Goal: Task Accomplishment & Management: Use online tool/utility

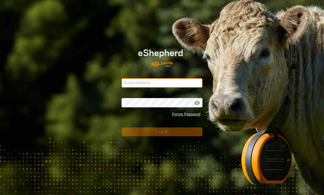
type input "[EMAIL_ADDRESS][DOMAIN_NAME]"
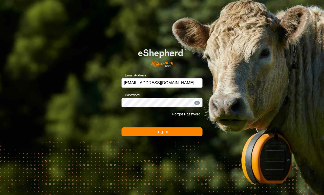
click at [185, 133] on button "Log In" at bounding box center [161, 131] width 81 height 9
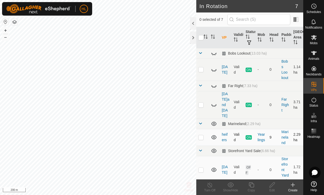
click at [200, 129] on td at bounding box center [202, 137] width 12 height 17
checkbox input "true"
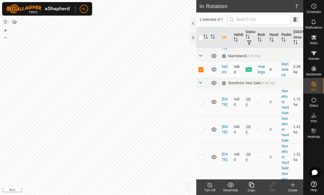
scroll to position [98, 0]
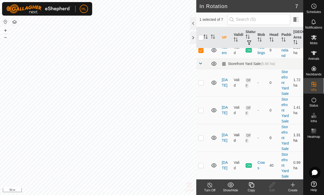
click at [214, 135] on icon at bounding box center [213, 137] width 5 height 4
click at [213, 134] on icon at bounding box center [214, 137] width 6 height 6
click at [215, 163] on icon at bounding box center [213, 165] width 5 height 4
click at [215, 166] on icon at bounding box center [215, 166] width 1 height 1
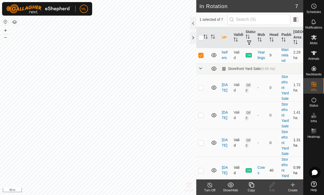
scroll to position [65, 0]
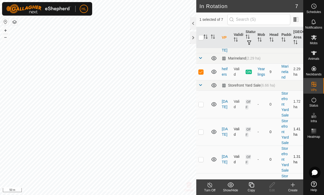
click at [212, 130] on icon at bounding box center [213, 131] width 5 height 4
click at [213, 133] on icon at bounding box center [212, 133] width 1 height 1
click at [212, 131] on icon at bounding box center [214, 131] width 6 height 6
click at [213, 101] on icon at bounding box center [214, 104] width 6 height 6
click at [212, 104] on icon at bounding box center [211, 104] width 1 height 1
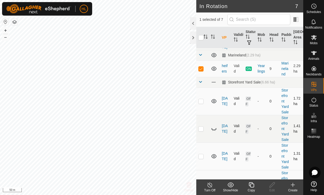
scroll to position [98, 0]
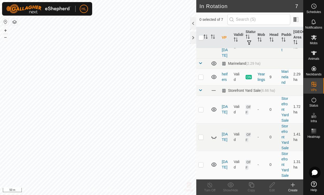
scroll to position [98, 0]
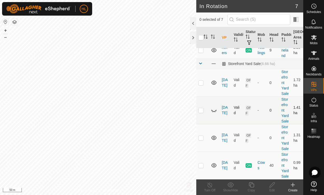
click at [216, 110] on icon at bounding box center [215, 110] width 1 height 1
click at [215, 107] on icon at bounding box center [214, 110] width 6 height 6
click at [212, 79] on icon at bounding box center [214, 82] width 6 height 6
click at [213, 79] on icon at bounding box center [214, 82] width 6 height 6
click at [216, 79] on icon at bounding box center [214, 82] width 6 height 6
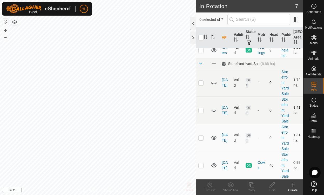
click at [202, 80] on p-checkbox at bounding box center [200, 82] width 5 height 4
checkbox input "true"
click at [215, 84] on icon at bounding box center [215, 84] width 1 height 1
click at [271, 185] on icon at bounding box center [272, 184] width 6 height 6
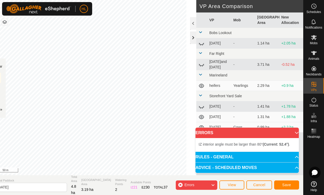
click at [192, 38] on div at bounding box center [193, 37] width 6 height 12
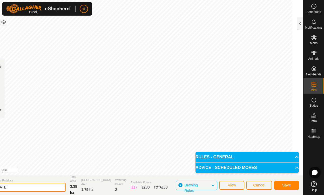
click at [27, 187] on input "[DATE]" at bounding box center [29, 186] width 73 height 9
type input "aug 24th"
click at [284, 186] on span "Save" at bounding box center [286, 185] width 9 height 4
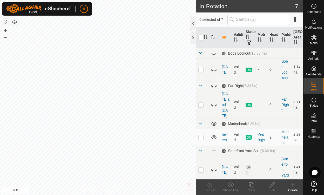
click at [311, 42] on span "Mobs" at bounding box center [314, 43] width 8 height 3
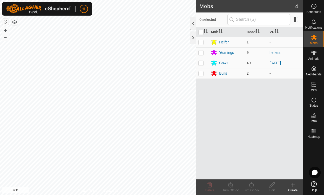
click at [202, 64] on p-checkbox at bounding box center [200, 63] width 5 height 4
checkbox input "true"
click at [249, 186] on icon at bounding box center [251, 184] width 5 height 5
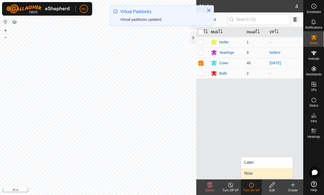
click at [249, 173] on span "Now" at bounding box center [248, 173] width 8 height 6
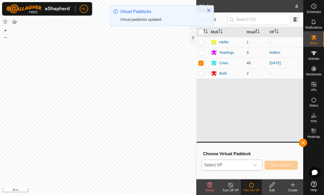
click at [257, 165] on icon "dropdown trigger" at bounding box center [255, 165] width 4 height 4
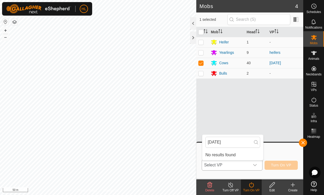
type input "aug24th"
click at [256, 165] on icon "dropdown trigger" at bounding box center [255, 165] width 4 height 4
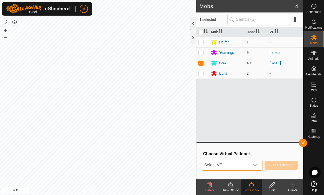
click at [250, 168] on div "dropdown trigger" at bounding box center [255, 165] width 10 height 10
click at [255, 164] on icon "dropdown trigger" at bounding box center [255, 165] width 4 height 4
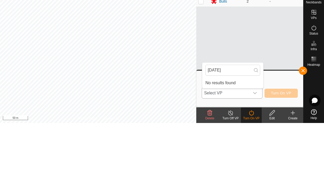
click at [208, 163] on span "Select VP" at bounding box center [225, 165] width 47 height 10
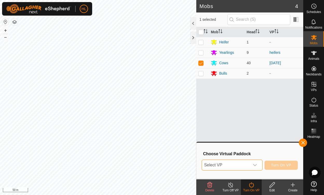
click at [256, 165] on icon "dropdown trigger" at bounding box center [255, 165] width 4 height 4
click at [256, 166] on icon "dropdown trigger" at bounding box center [255, 165] width 4 height 4
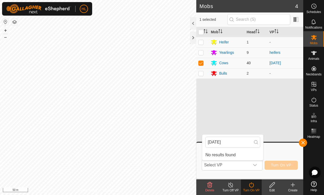
type input "aug 24 th"
click at [197, 65] on td at bounding box center [202, 63] width 12 height 10
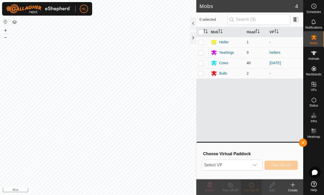
click at [201, 64] on p-checkbox at bounding box center [200, 63] width 5 height 4
checkbox input "true"
click at [255, 164] on icon "dropdown trigger" at bounding box center [255, 165] width 4 height 2
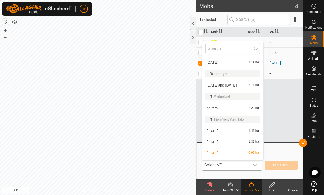
scroll to position [20, 0]
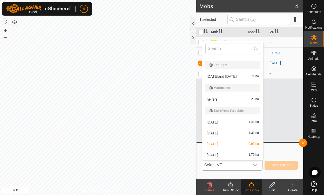
click at [216, 156] on span "aug 24th" at bounding box center [211, 155] width 11 height 4
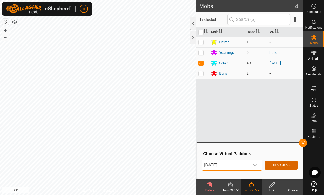
click at [286, 167] on span "Turn On VP" at bounding box center [281, 165] width 20 height 4
